Goal: Task Accomplishment & Management: Use online tool/utility

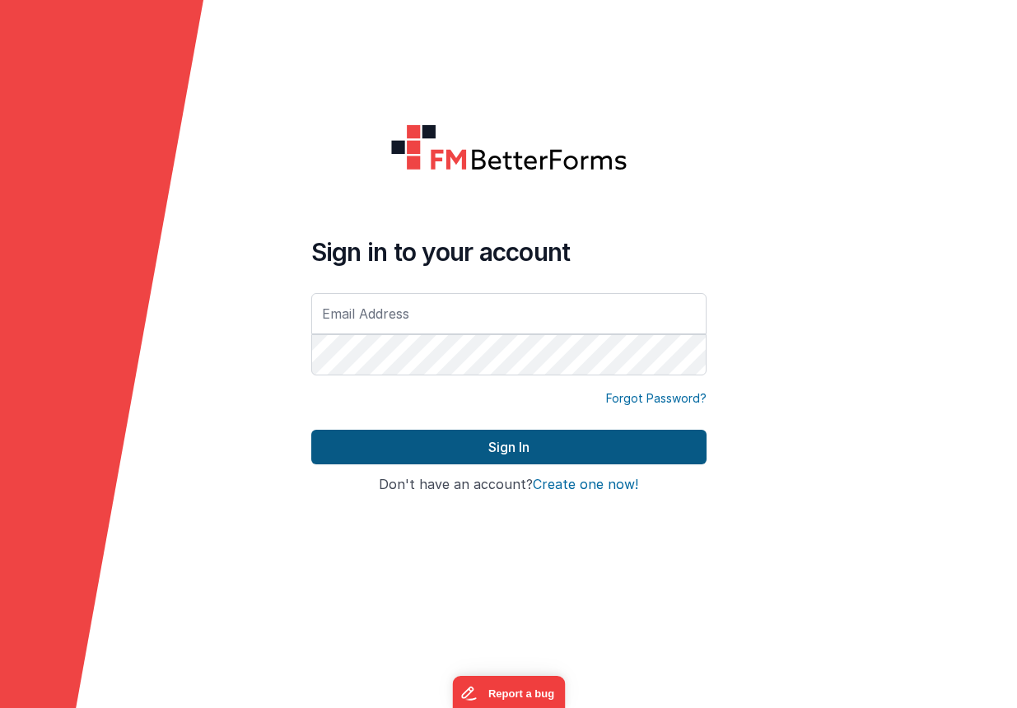
type input "[EMAIL_ADDRESS][DOMAIN_NAME]"
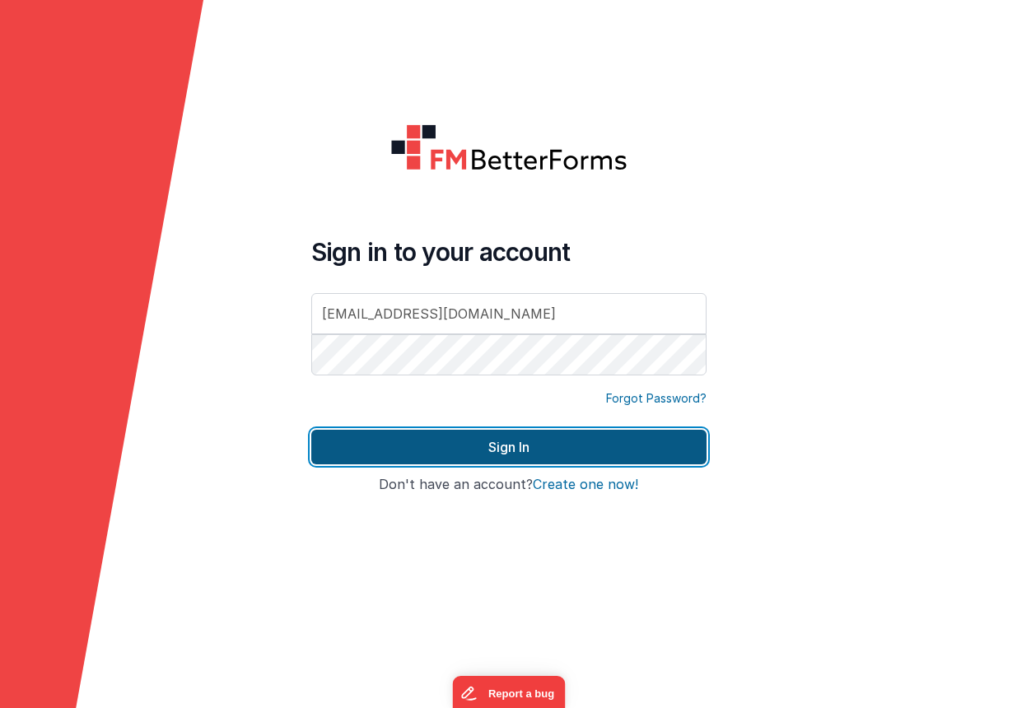
click at [498, 442] on button "Sign In" at bounding box center [508, 447] width 395 height 35
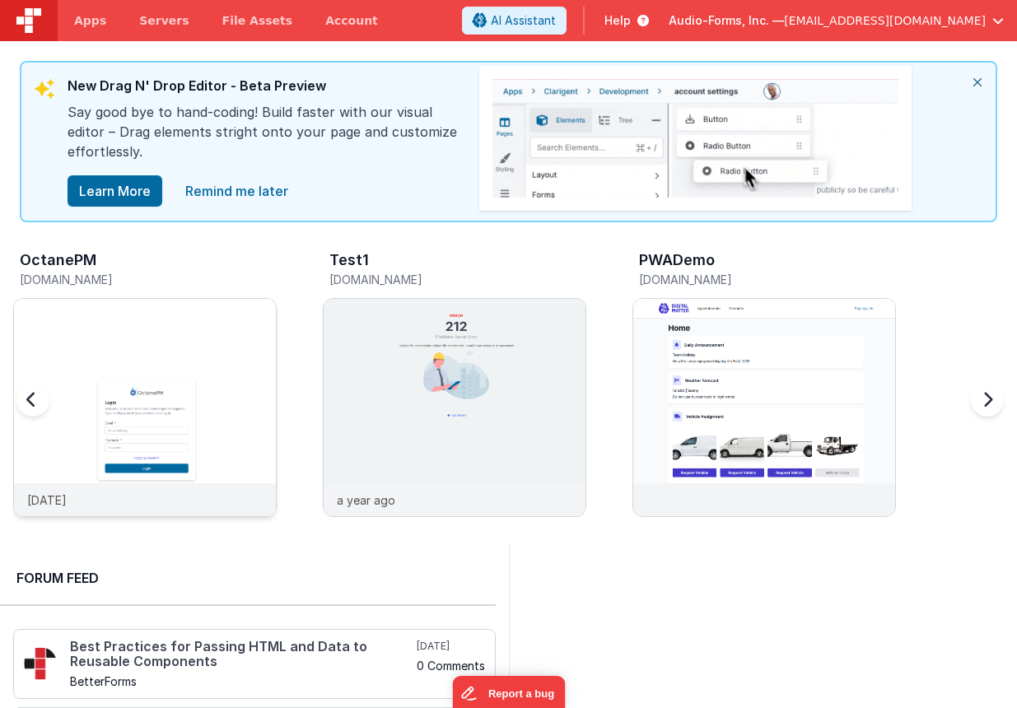
click at [118, 311] on img at bounding box center [145, 430] width 262 height 262
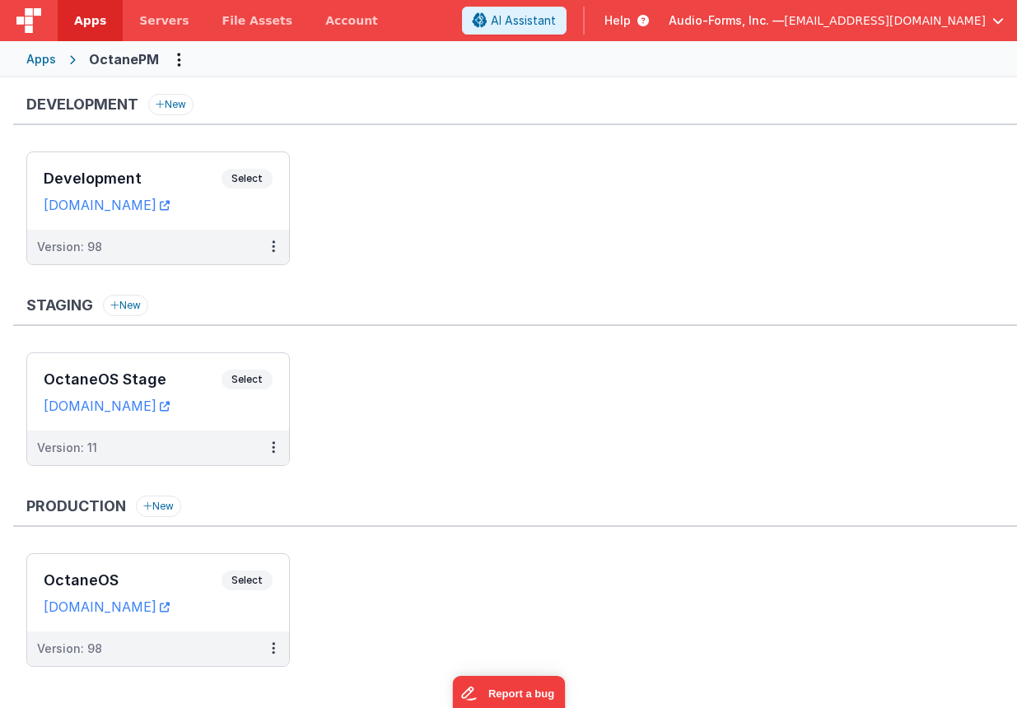
click at [193, 143] on div "Development New Development Select URLs [DOMAIN_NAME] Version: 98" at bounding box center [515, 188] width 1004 height 188
click at [172, 171] on h3 "Development" at bounding box center [133, 179] width 178 height 16
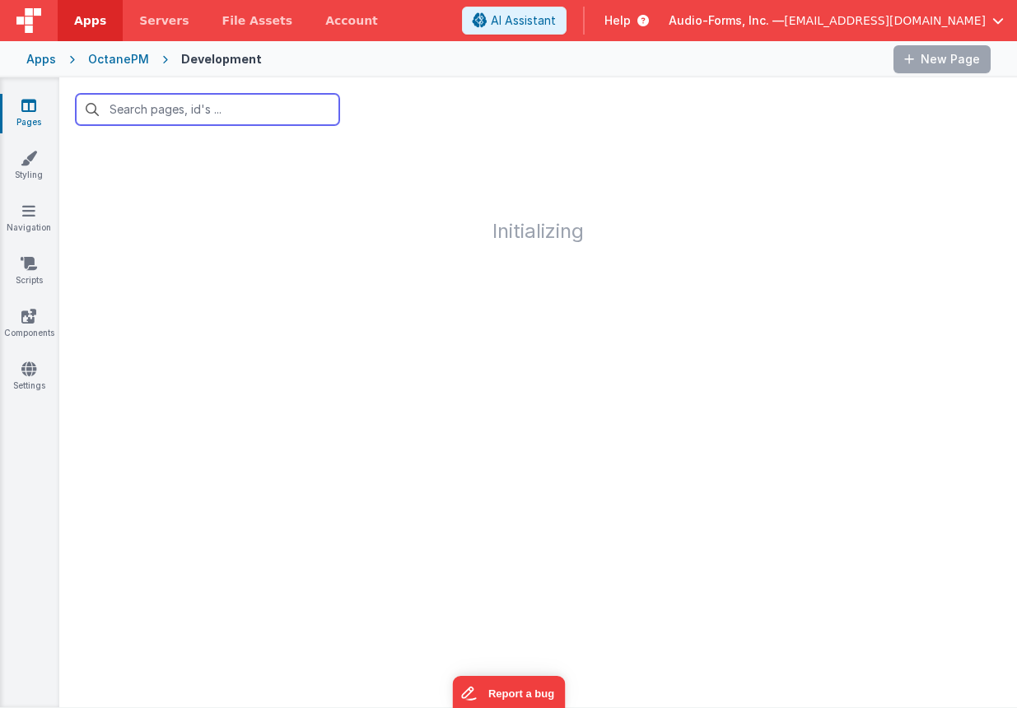
click at [199, 103] on input "text" at bounding box center [208, 109] width 264 height 31
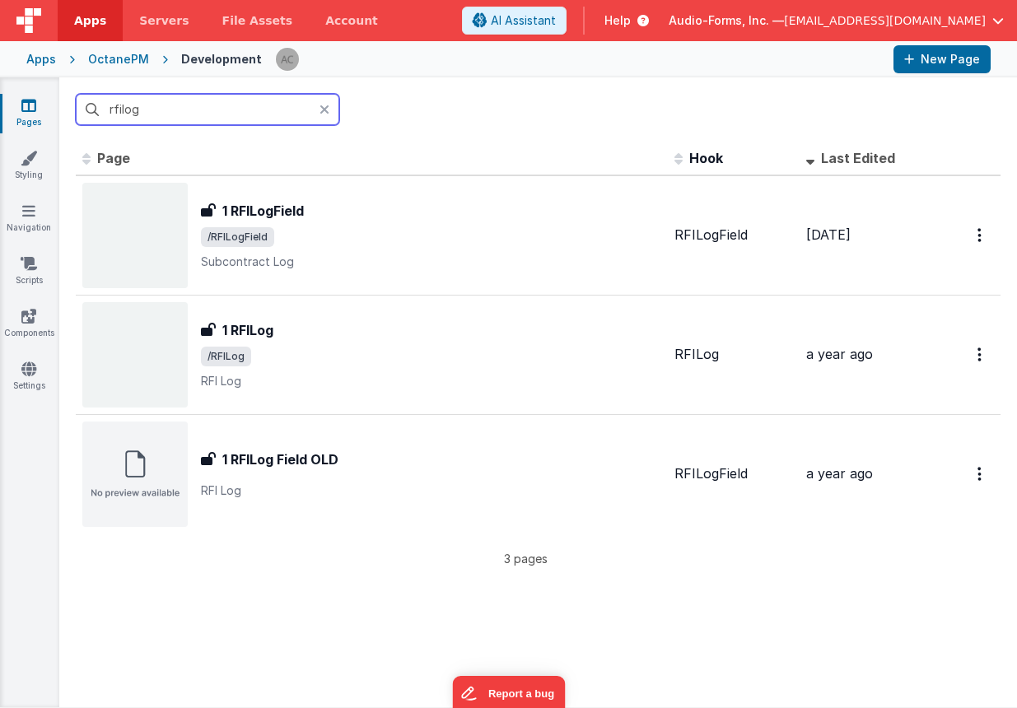
type input "rfilog"
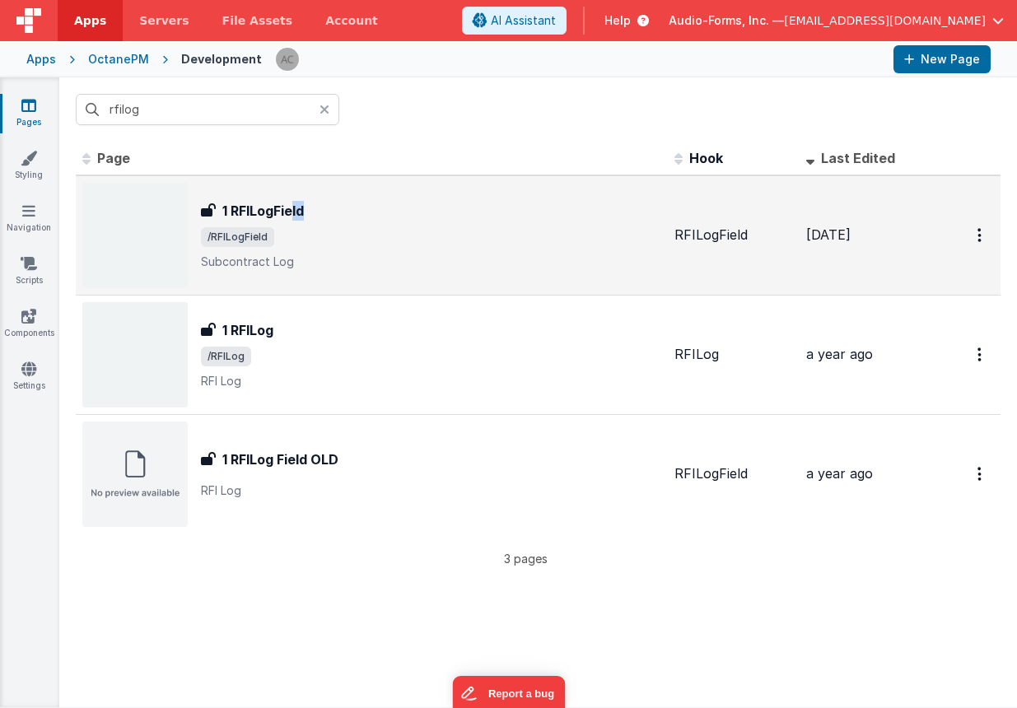
drag, startPoint x: 295, startPoint y: 215, endPoint x: 285, endPoint y: 227, distance: 15.2
click at [285, 227] on div "1 RFILogField 1 RFILogField /RFILogField Subcontract Log" at bounding box center [431, 235] width 460 height 69
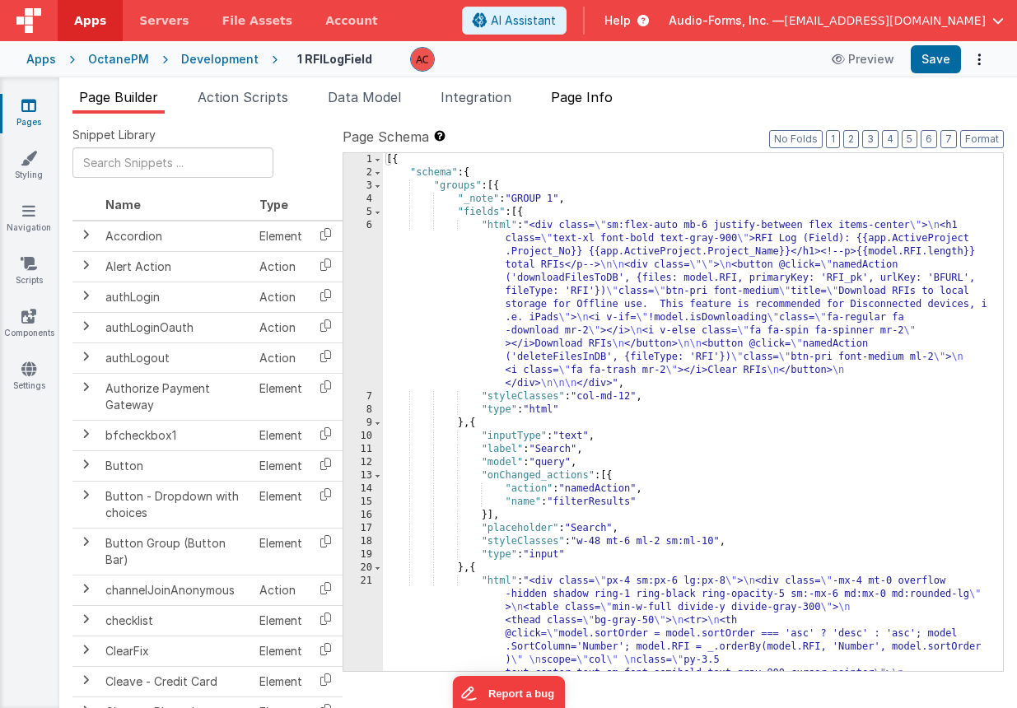
click at [607, 103] on span "Page Info" at bounding box center [582, 97] width 62 height 16
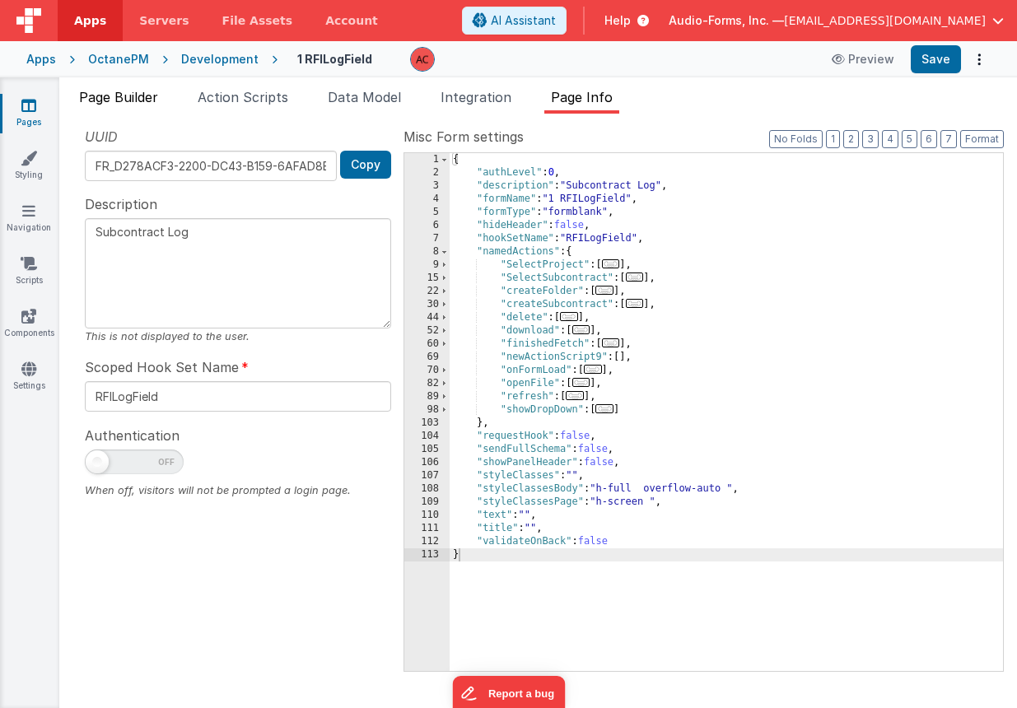
click at [128, 100] on span "Page Builder" at bounding box center [118, 97] width 79 height 16
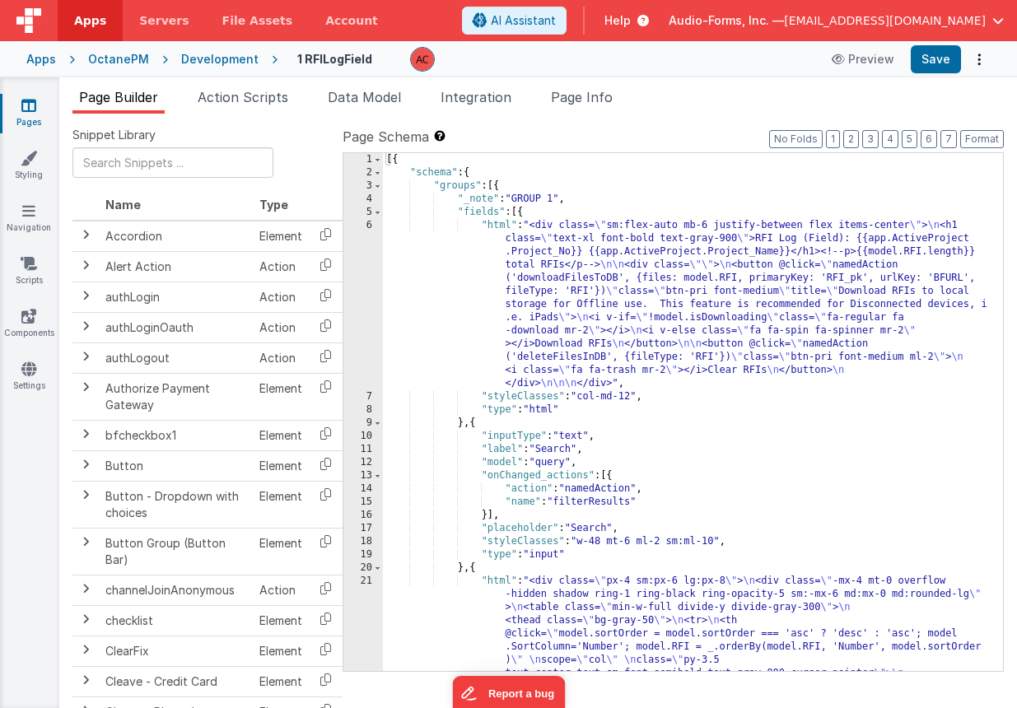
scroll to position [247, 0]
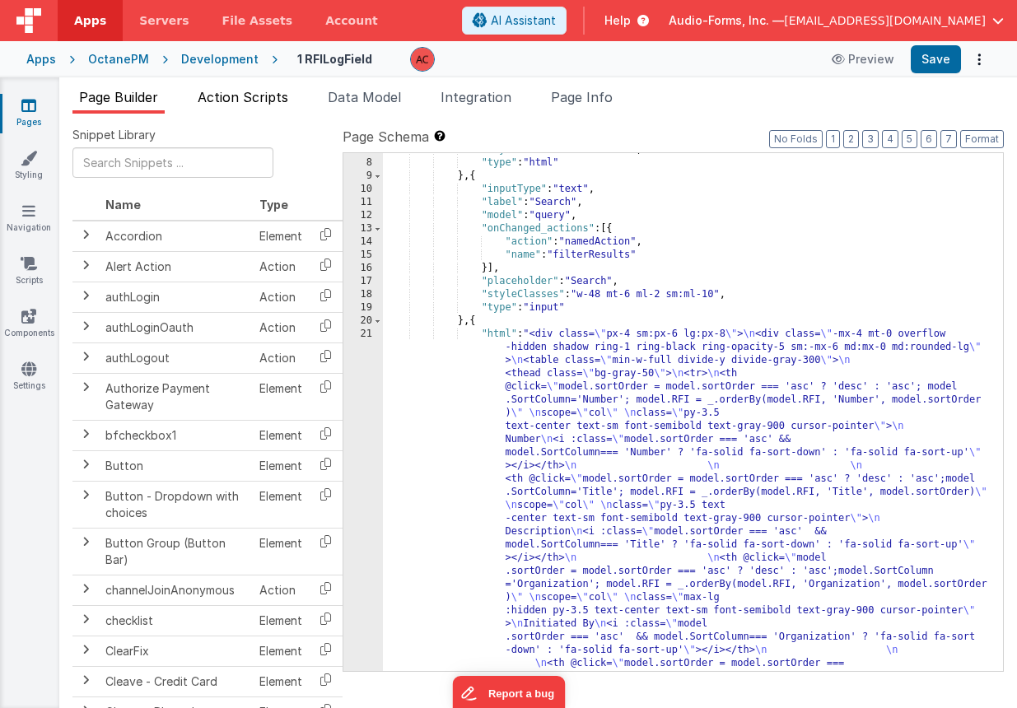
click at [261, 108] on li "Action Scripts" at bounding box center [243, 100] width 104 height 26
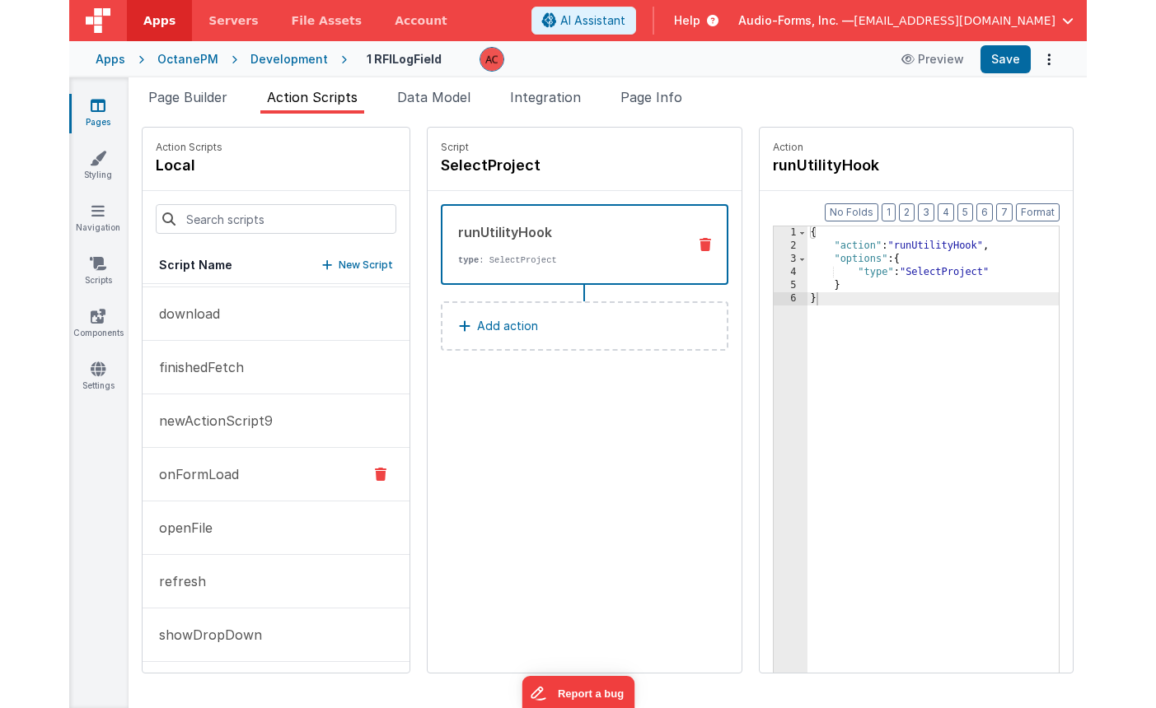
scroll to position [266, 0]
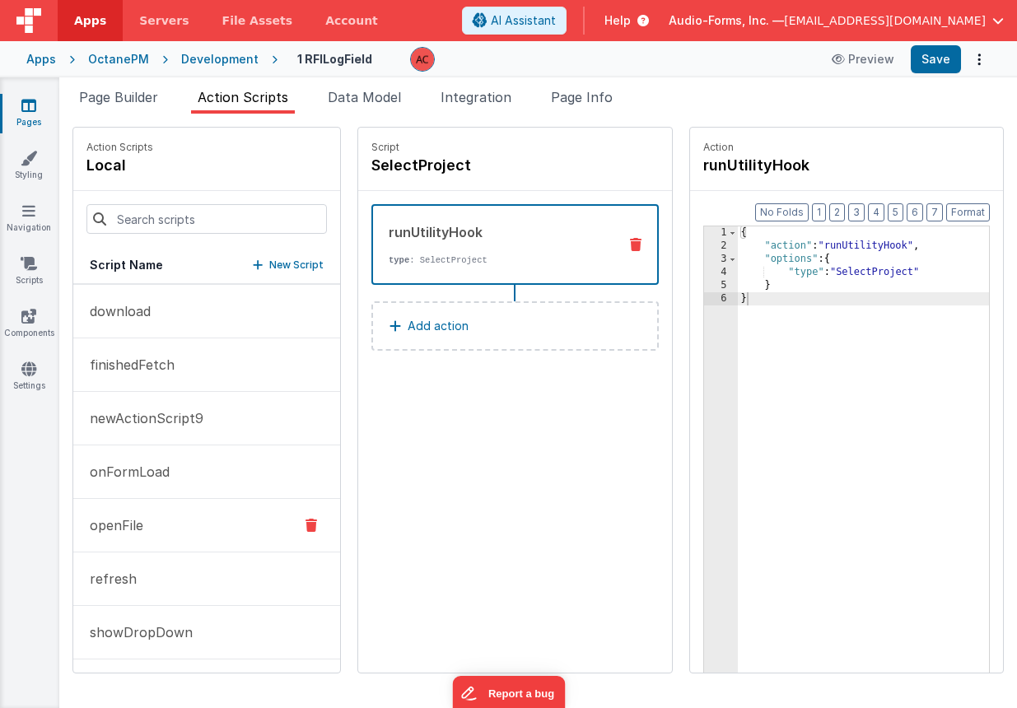
click at [161, 534] on button "openFile" at bounding box center [206, 526] width 267 height 54
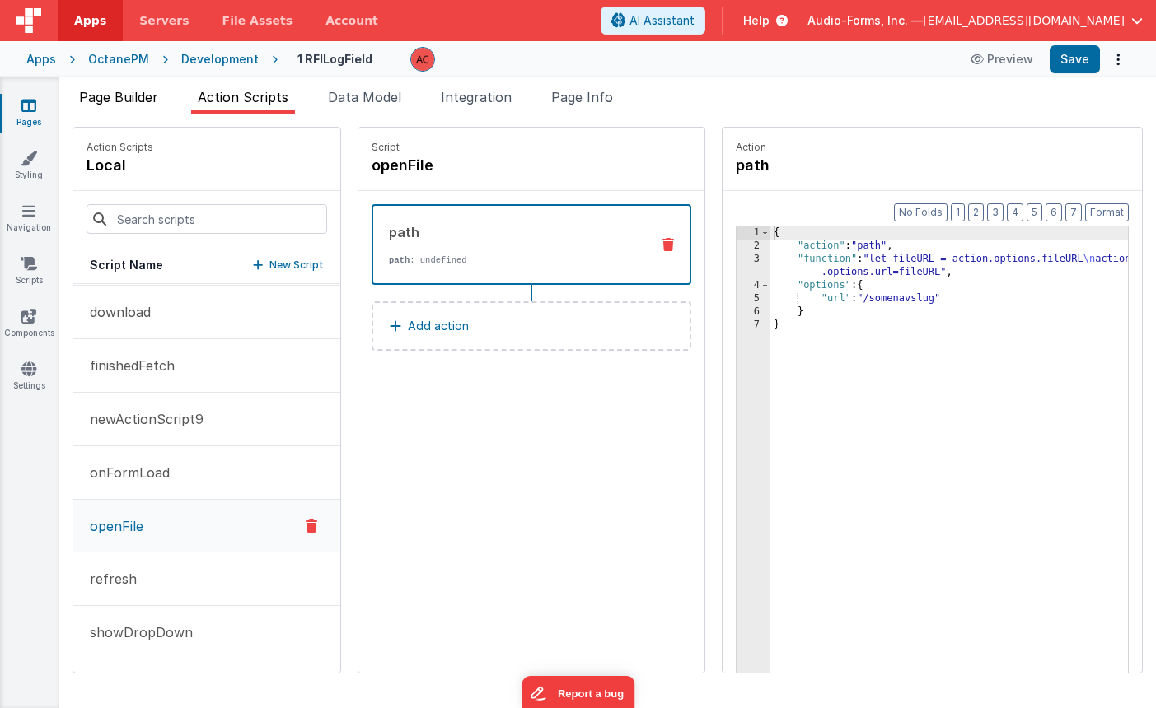
click at [131, 99] on span "Page Builder" at bounding box center [118, 97] width 79 height 16
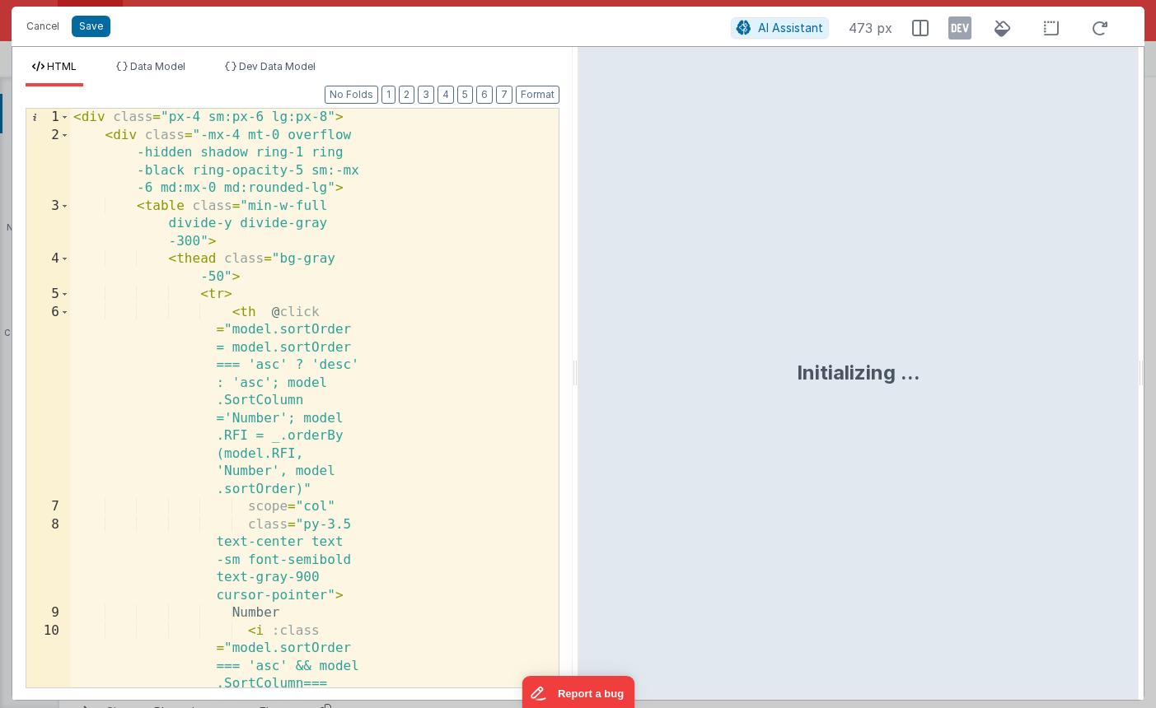
click at [119, 325] on div "< div class = "px-4 sm:px-6 lg:px-8" > < div class = "-mx-4 mt-0 overflow -hidd…" at bounding box center [308, 496] width 476 height 774
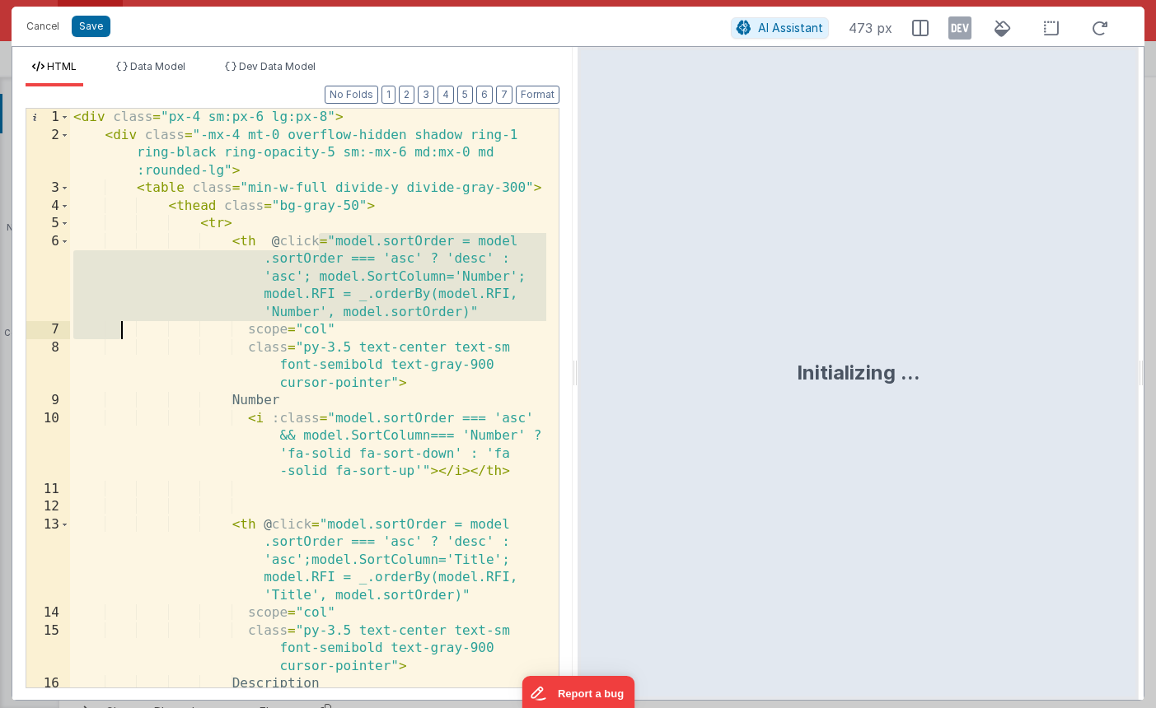
scroll to position [0, 0]
click at [119, 325] on div "< div class = "px-4 sm:px-6 lg:px-8" > < div class = "-mx-4 mt-0 overflow-hidde…" at bounding box center [308, 443] width 476 height 668
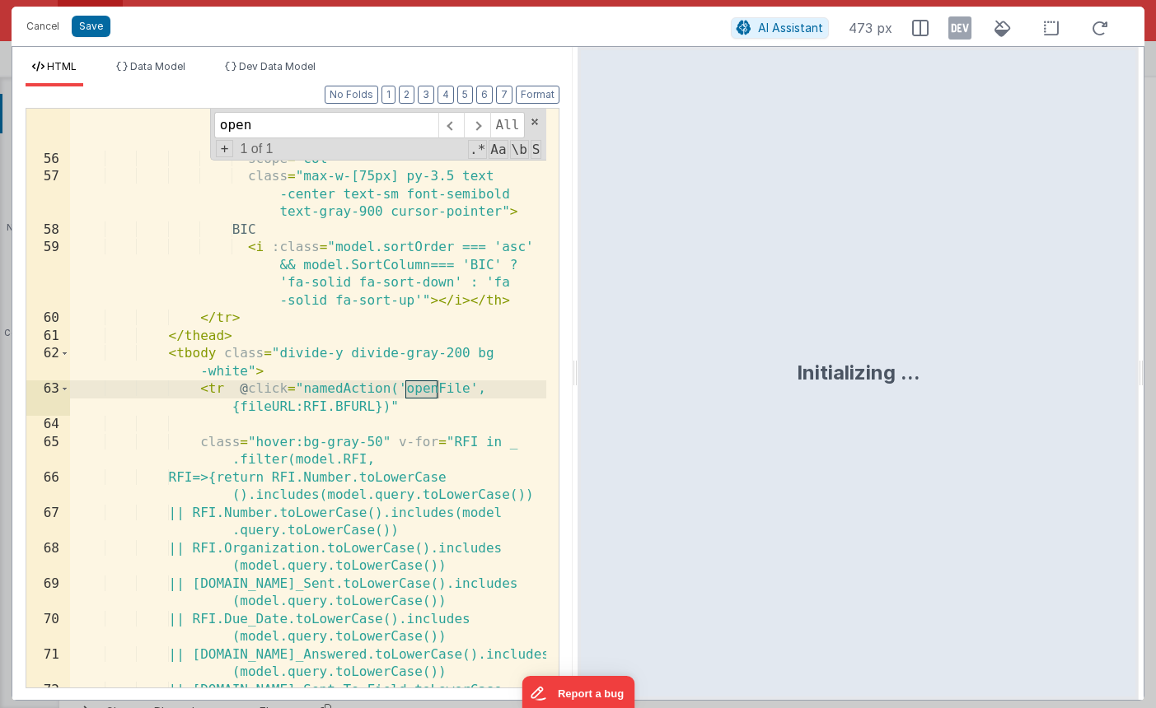
scroll to position [2544, 0]
type input "open"
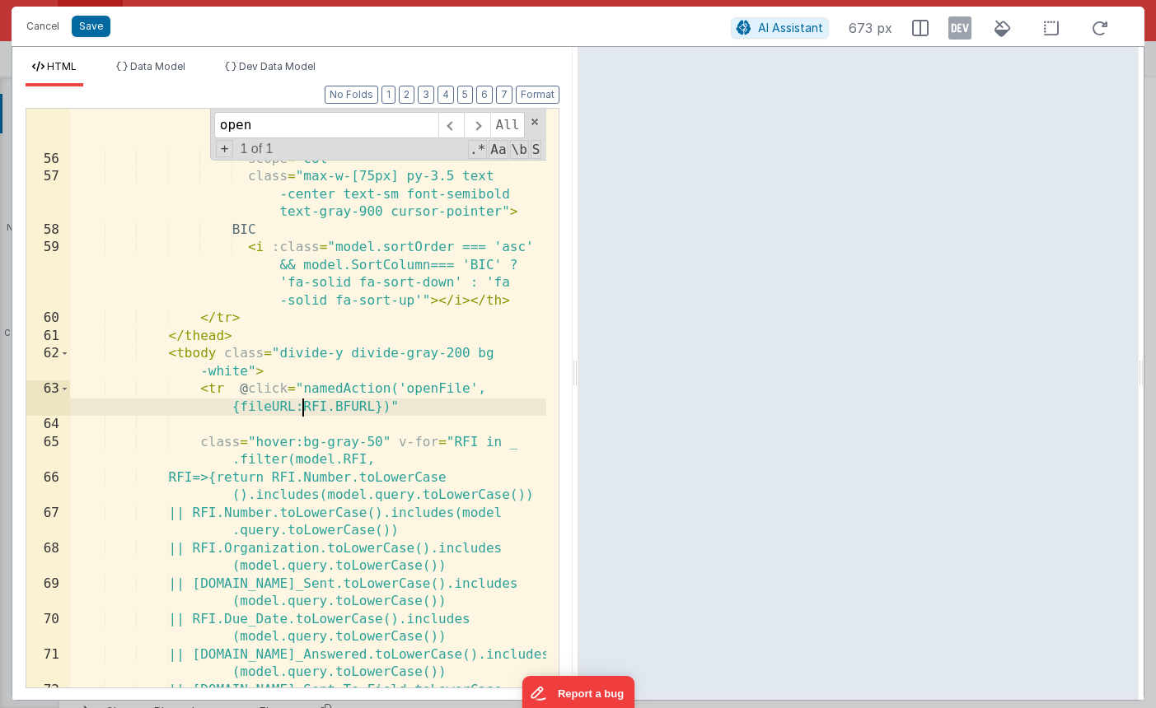
click at [302, 402] on div "< th @ click = "model.sortOrder = model .sortOrder === 'asc' ? 'desc' : 'asc';m…" at bounding box center [308, 413] width 476 height 703
drag, startPoint x: 303, startPoint y: 406, endPoint x: 372, endPoint y: 404, distance: 68.4
click at [372, 404] on div "< th @ click = "model.sortOrder = model .sortOrder === 'asc' ? 'desc' : 'asc';m…" at bounding box center [308, 413] width 476 height 703
